Goal: Find specific page/section: Find specific page/section

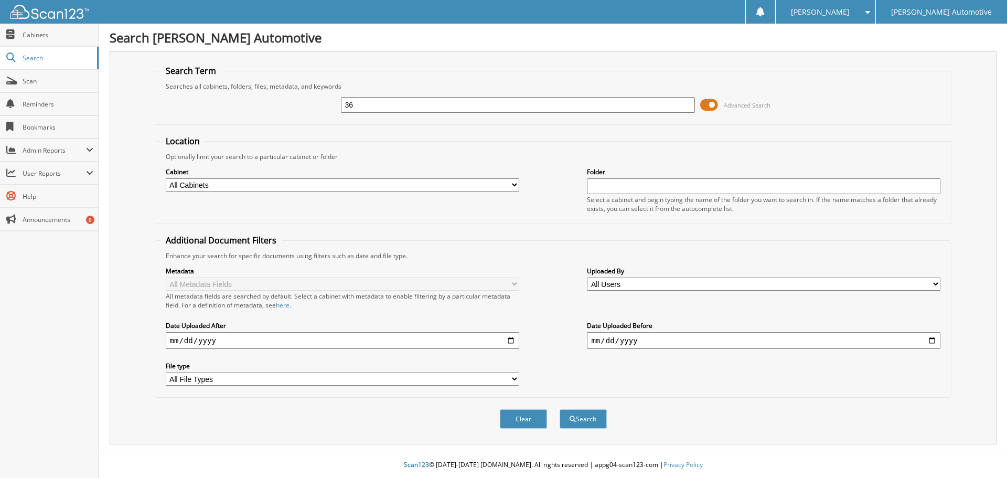
type input "3"
type input "25780"
click at [559, 409] on button "Search" at bounding box center [582, 418] width 47 height 19
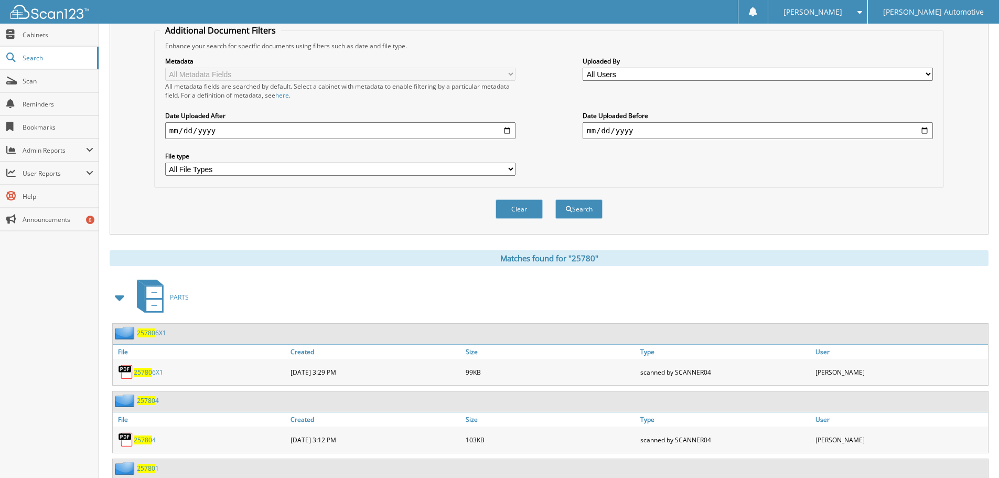
click at [117, 297] on span at bounding box center [120, 297] width 15 height 19
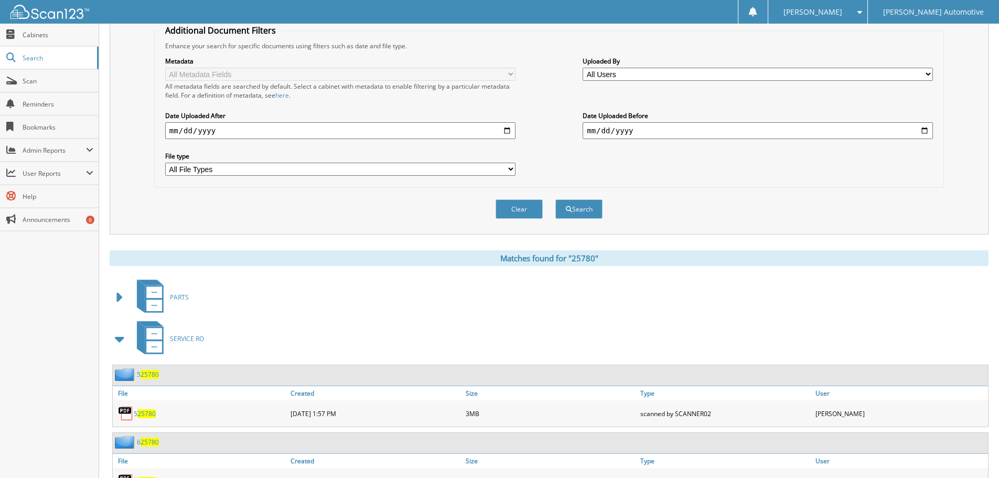
click at [117, 338] on span at bounding box center [120, 338] width 15 height 19
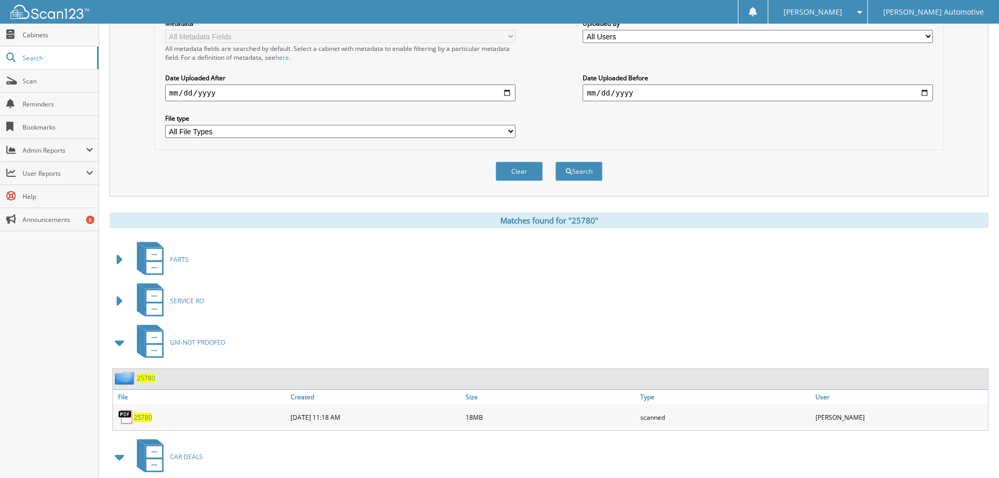
scroll to position [348, 0]
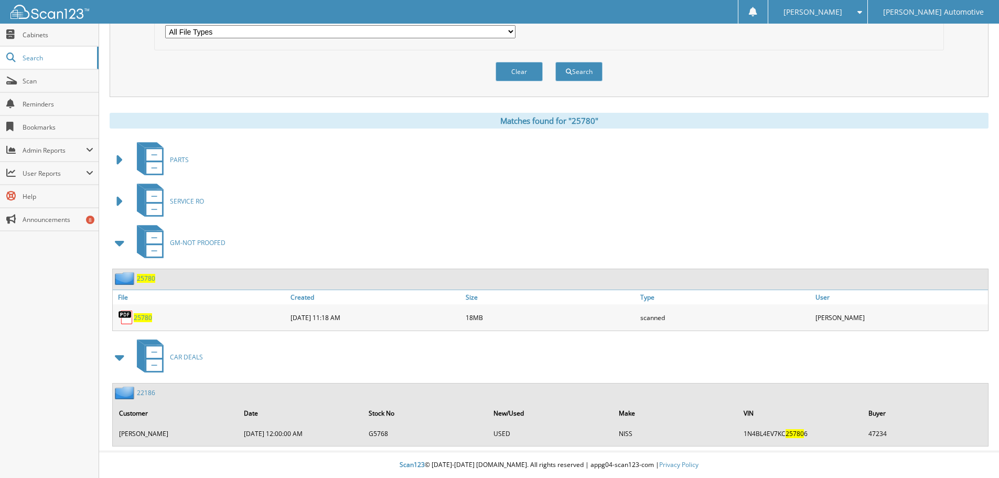
click at [137, 316] on span "25780" at bounding box center [143, 317] width 18 height 9
click at [862, 12] on span at bounding box center [857, 11] width 10 height 7
click at [867, 54] on link "Logout" at bounding box center [817, 51] width 99 height 18
